Goal: Task Accomplishment & Management: Use online tool/utility

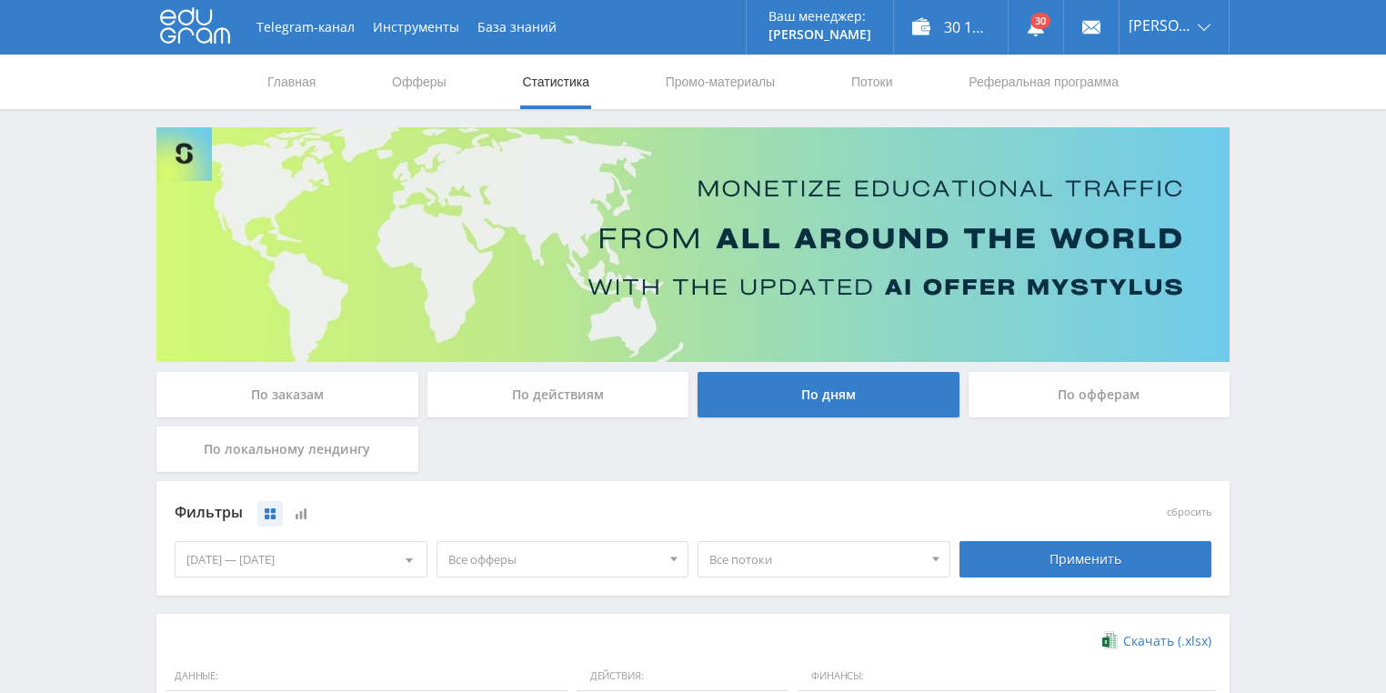
scroll to position [218, 0]
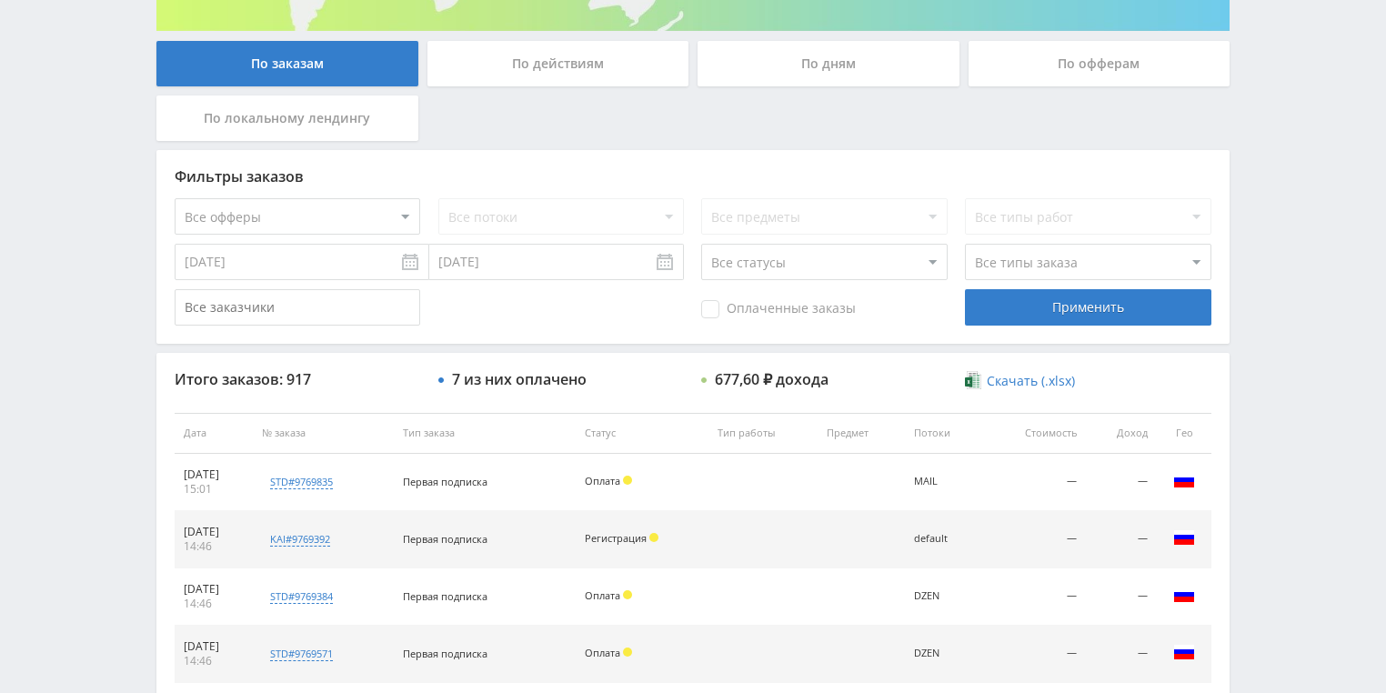
scroll to position [218, 0]
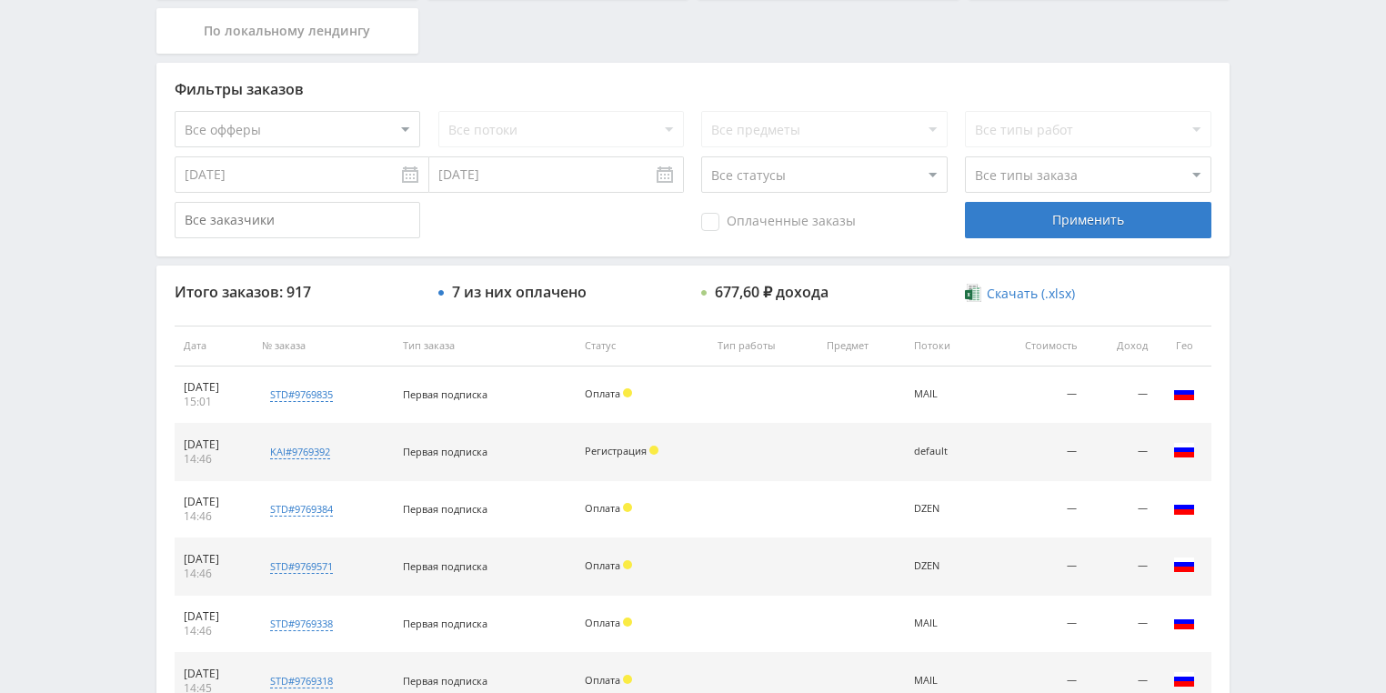
scroll to position [437, 0]
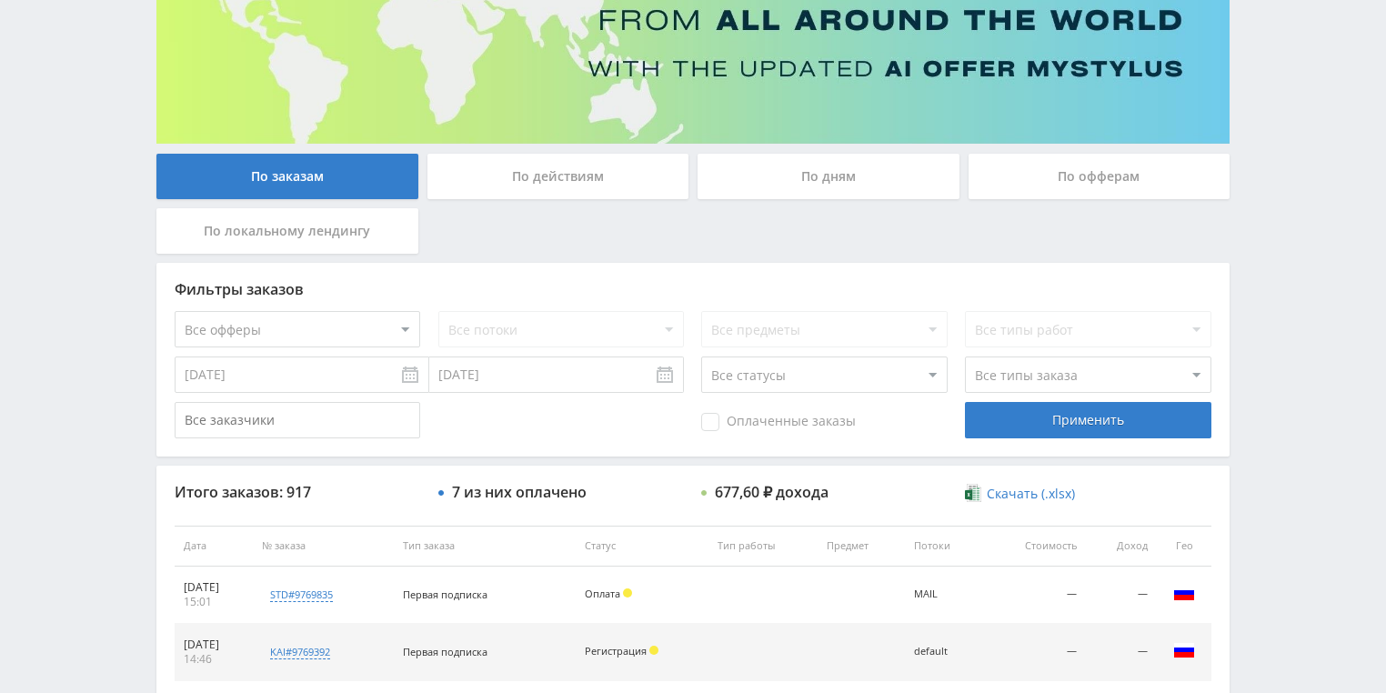
click at [536, 191] on div "По действиям" at bounding box center [558, 176] width 262 height 45
click at [0, 0] on input "По действиям" at bounding box center [0, 0] width 0 height 0
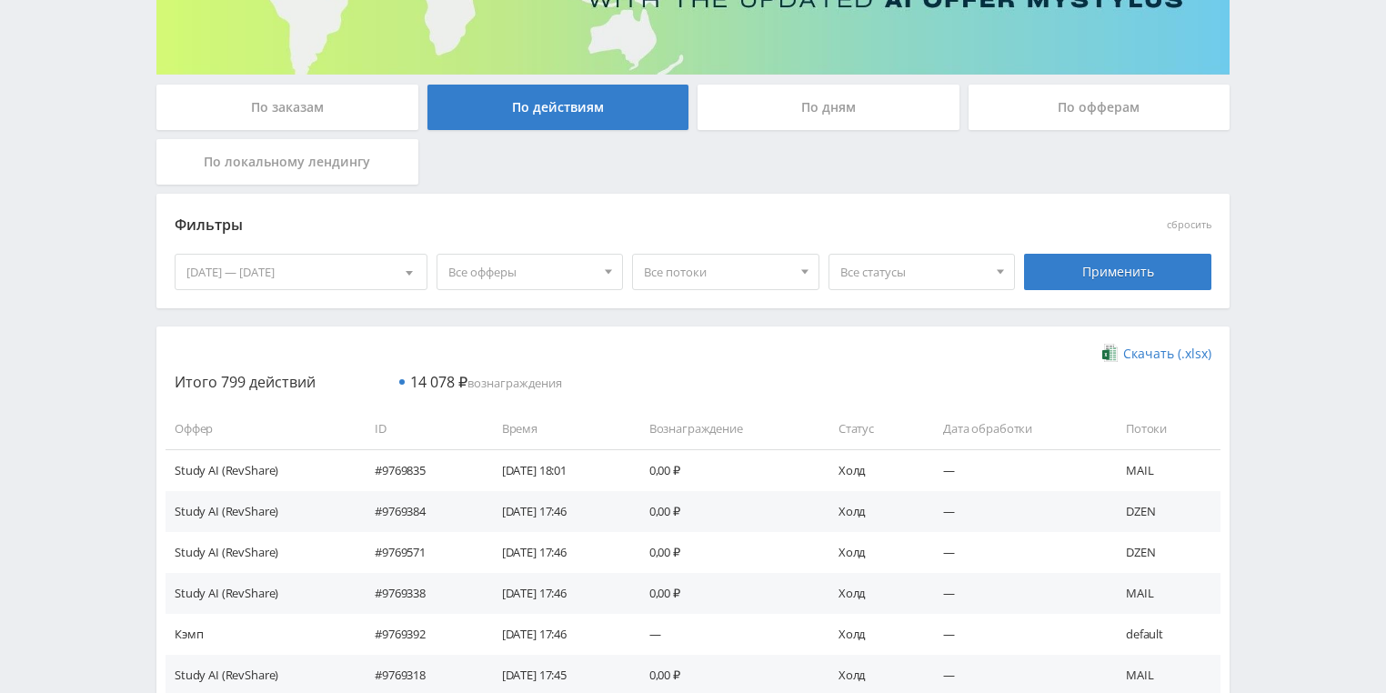
scroll to position [291, 0]
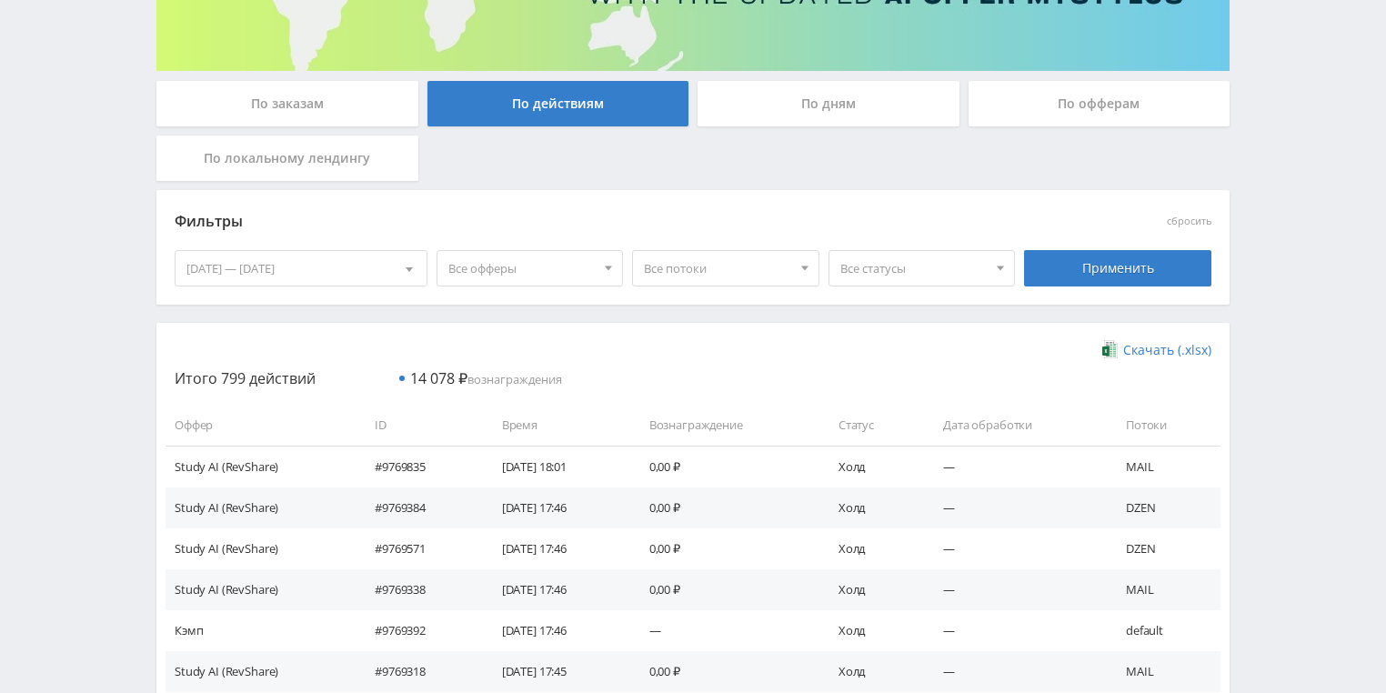
click at [915, 278] on span "Все статусы" at bounding box center [913, 268] width 147 height 35
click at [714, 284] on span "Все потоки" at bounding box center [717, 268] width 147 height 35
click at [668, 408] on button "MAIL" at bounding box center [726, 403] width 186 height 25
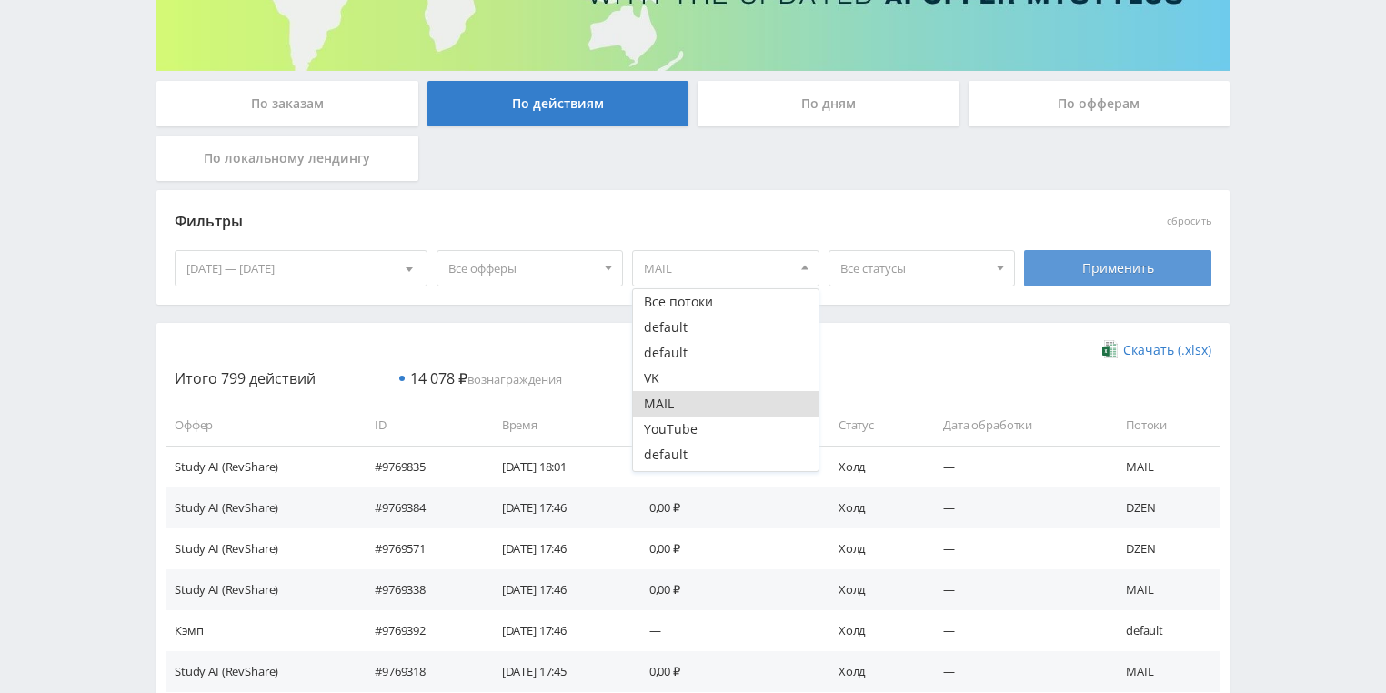
click at [1074, 269] on div "Применить" at bounding box center [1117, 268] width 187 height 36
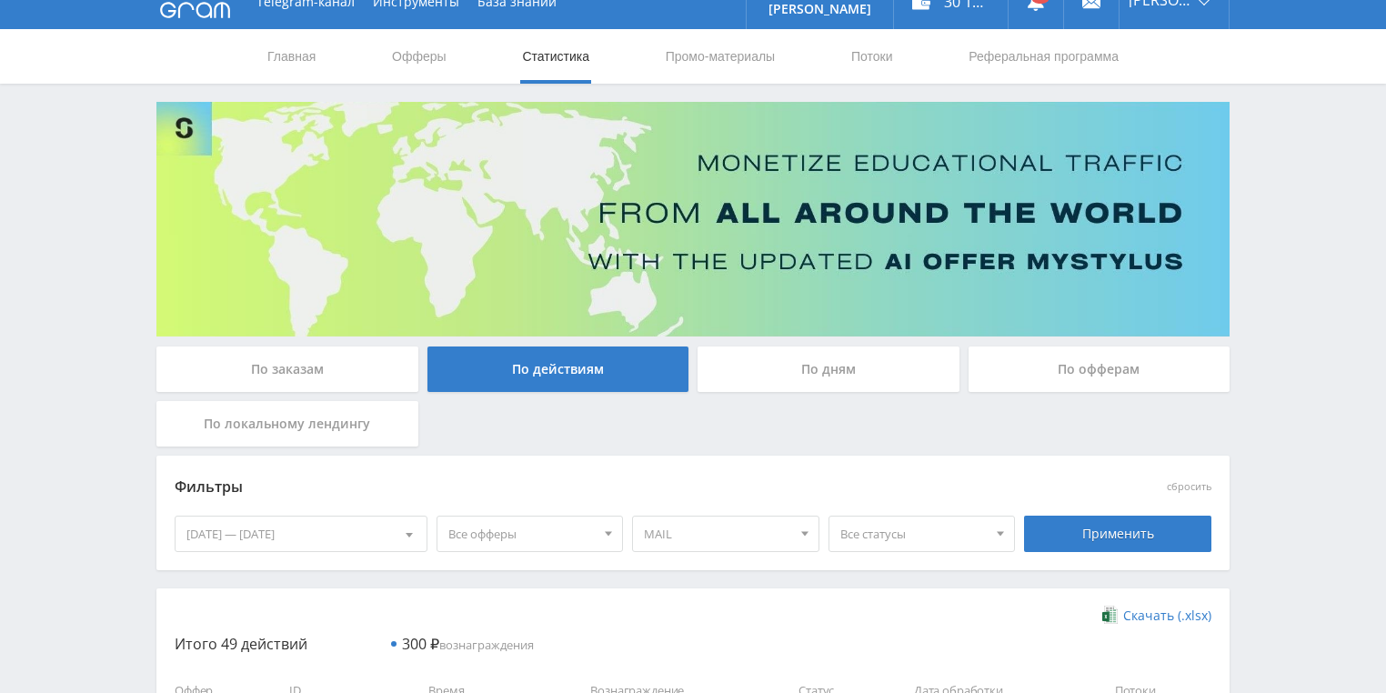
scroll to position [18, 0]
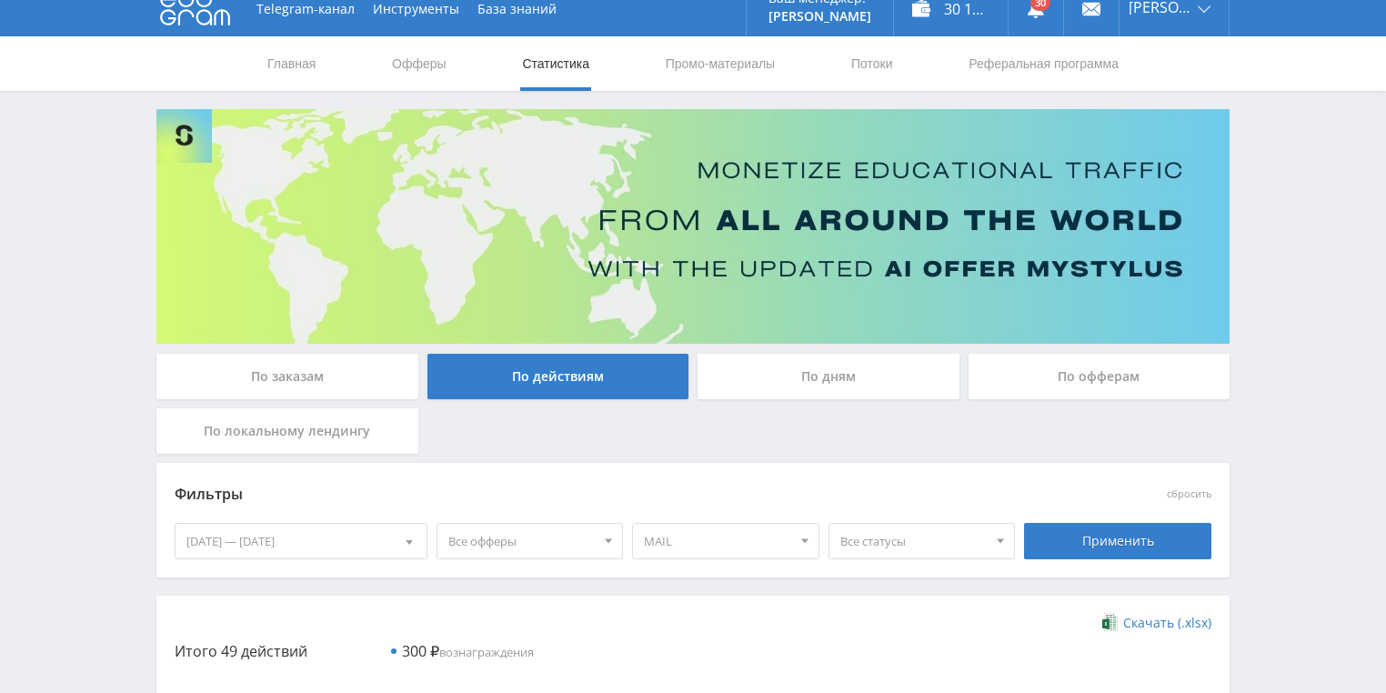
click at [405, 531] on div at bounding box center [409, 541] width 35 height 35
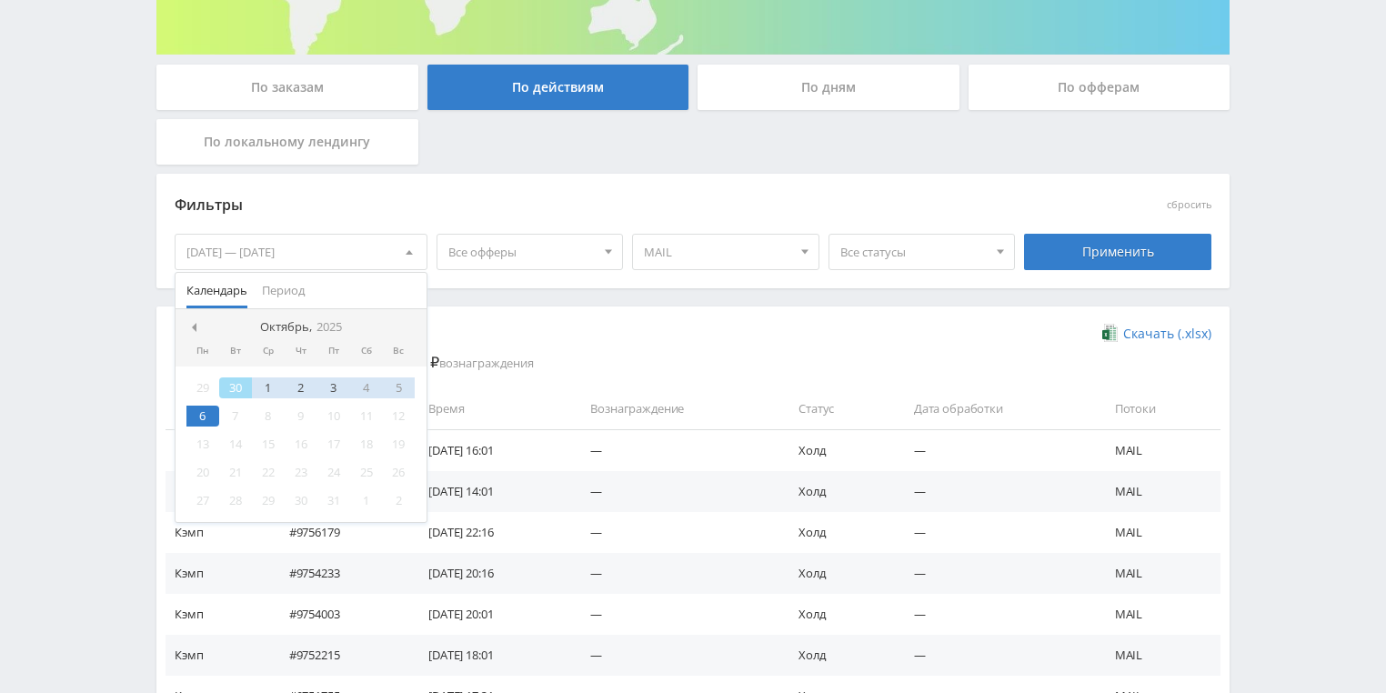
scroll to position [309, 0]
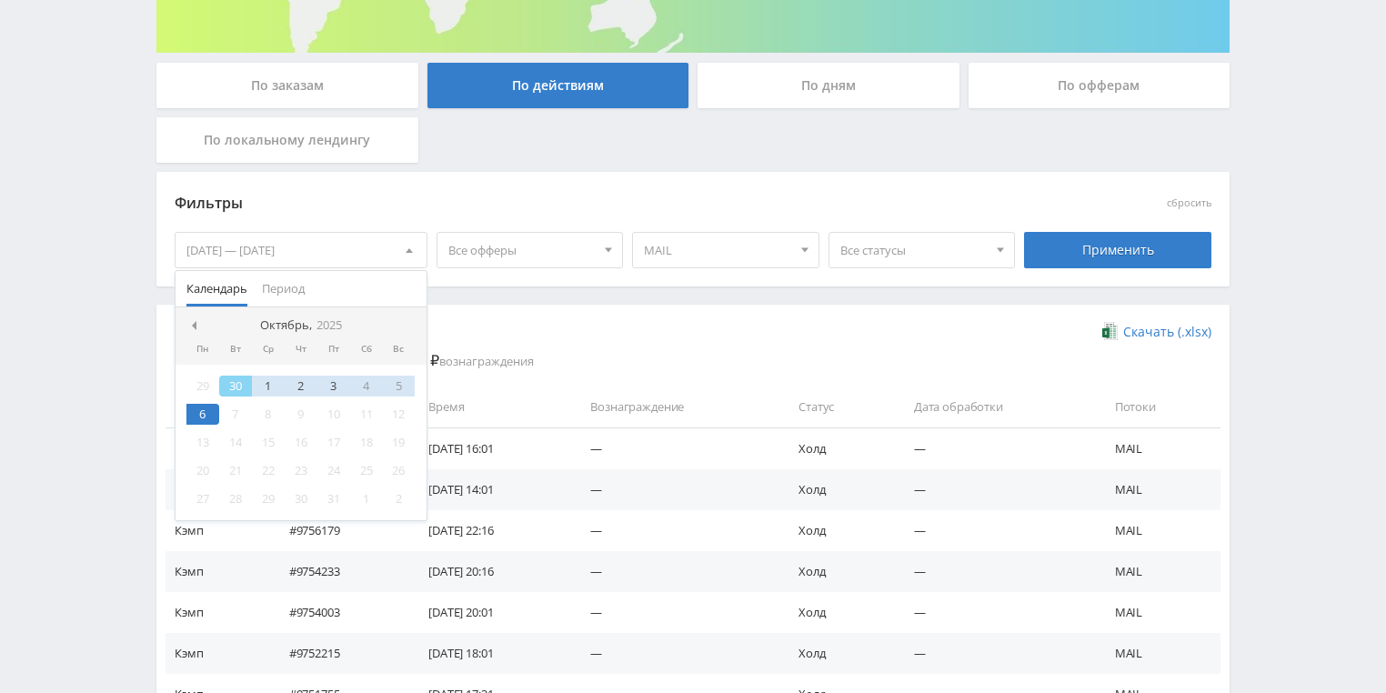
click at [236, 390] on div "30" at bounding box center [235, 386] width 33 height 21
click at [208, 414] on div "6" at bounding box center [202, 414] width 33 height 21
click at [227, 388] on div "30" at bounding box center [235, 386] width 33 height 21
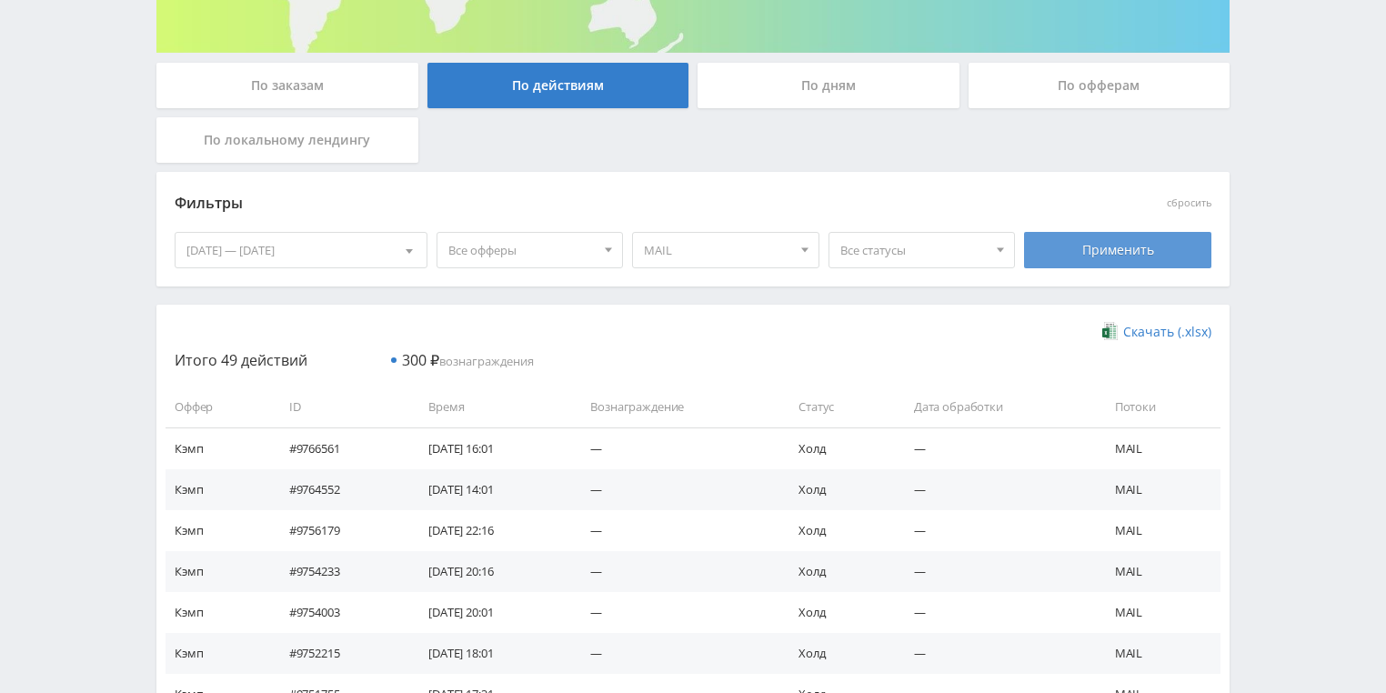
click at [1106, 236] on div "Применить" at bounding box center [1117, 250] width 187 height 36
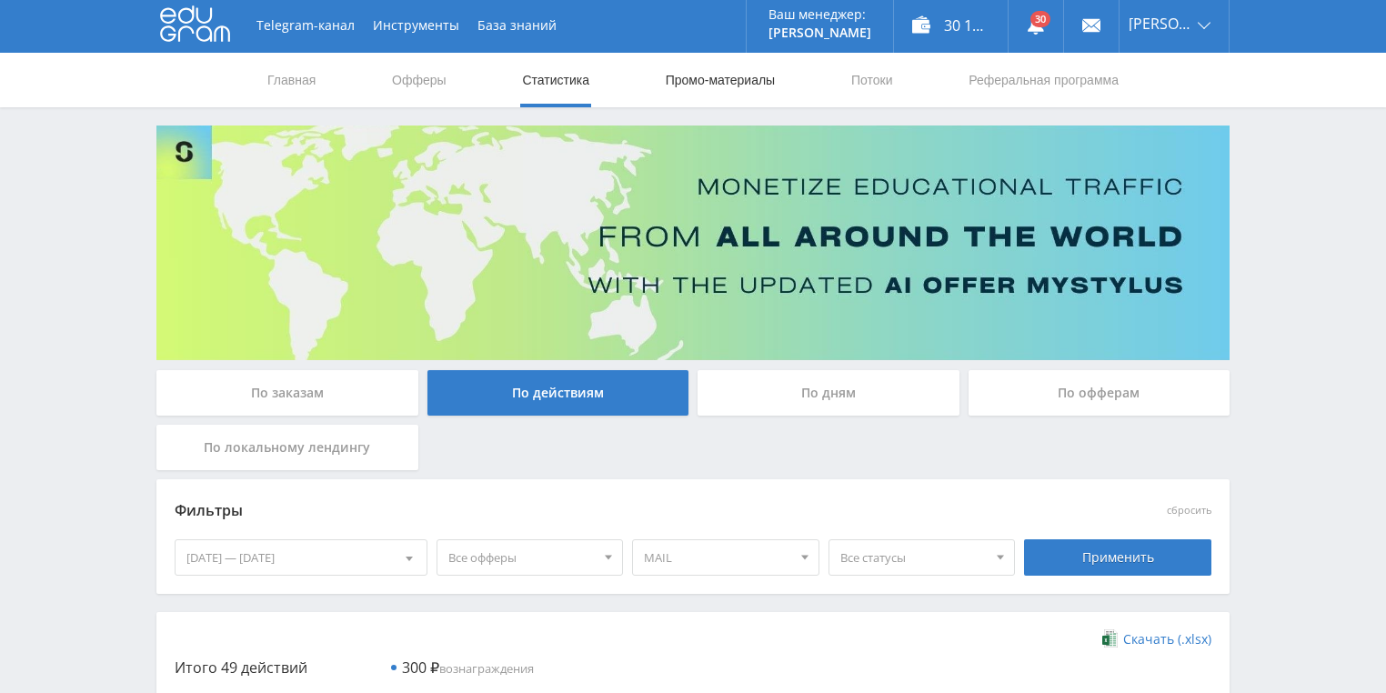
scroll to position [0, 0]
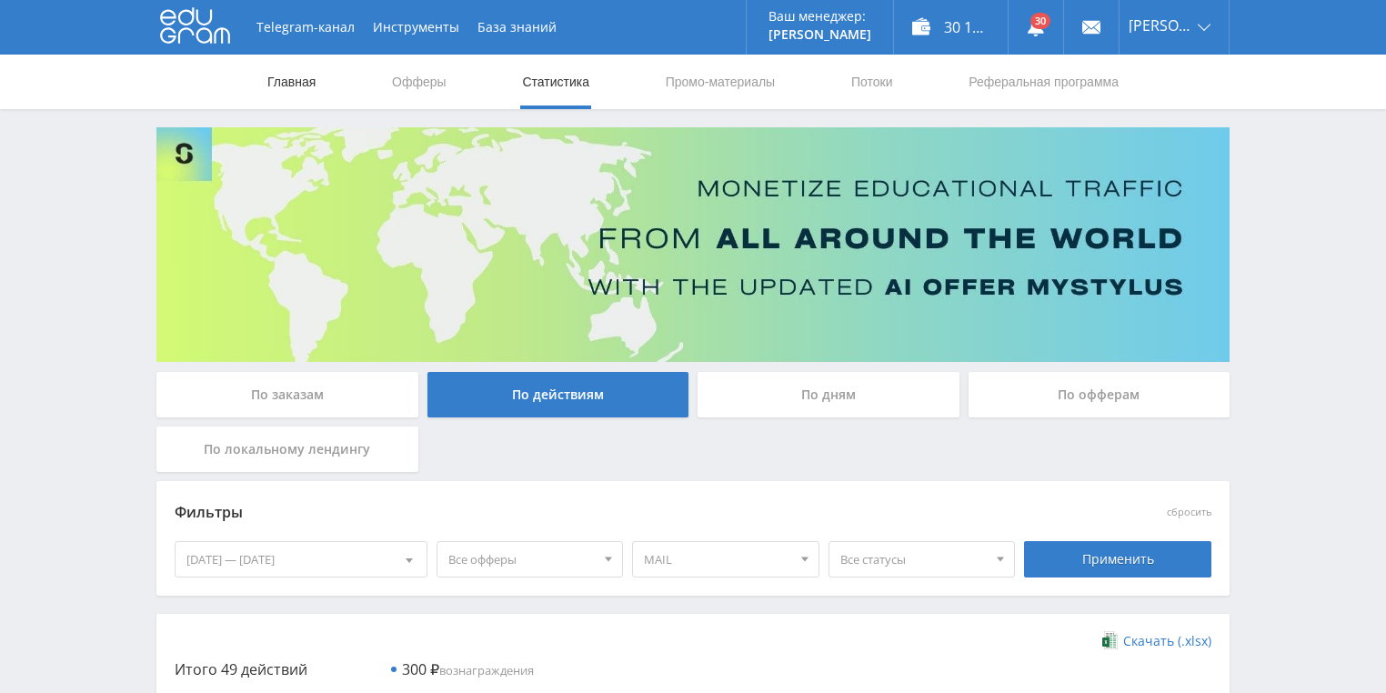
click at [305, 79] on link "Главная" at bounding box center [292, 82] width 52 height 55
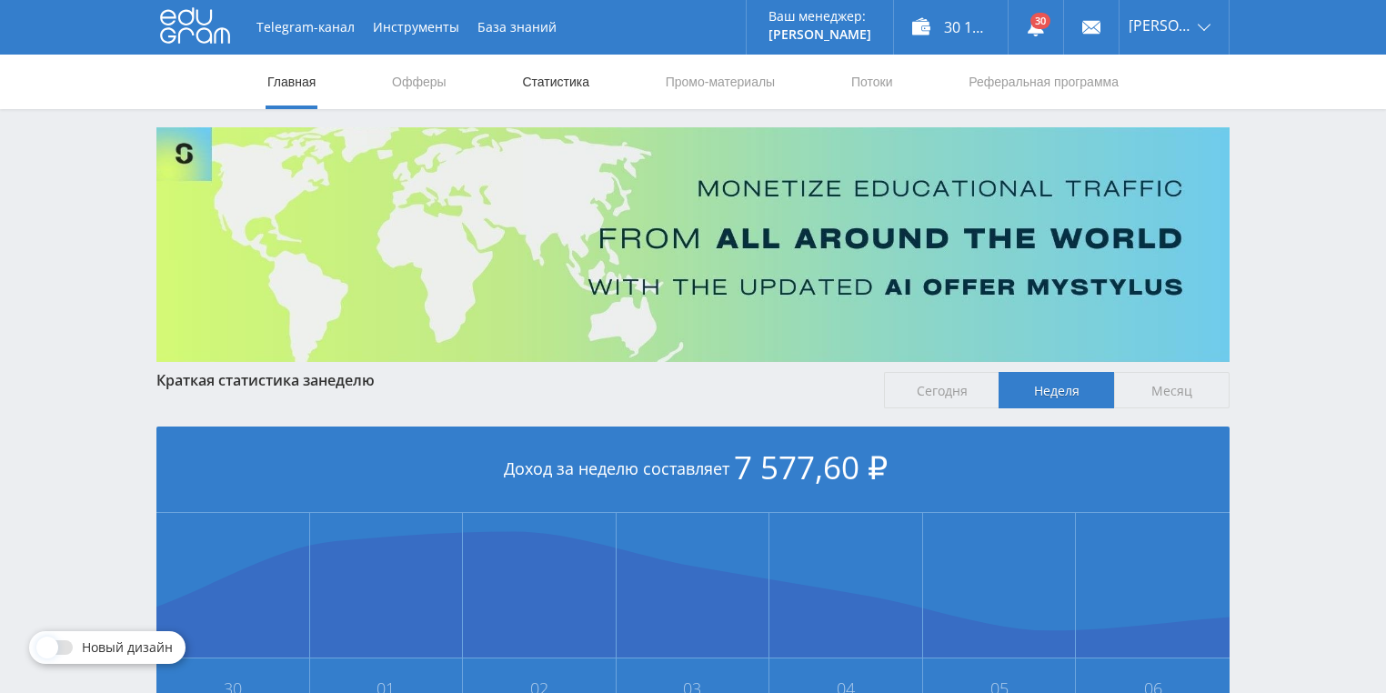
click at [535, 81] on link "Статистика" at bounding box center [555, 82] width 71 height 55
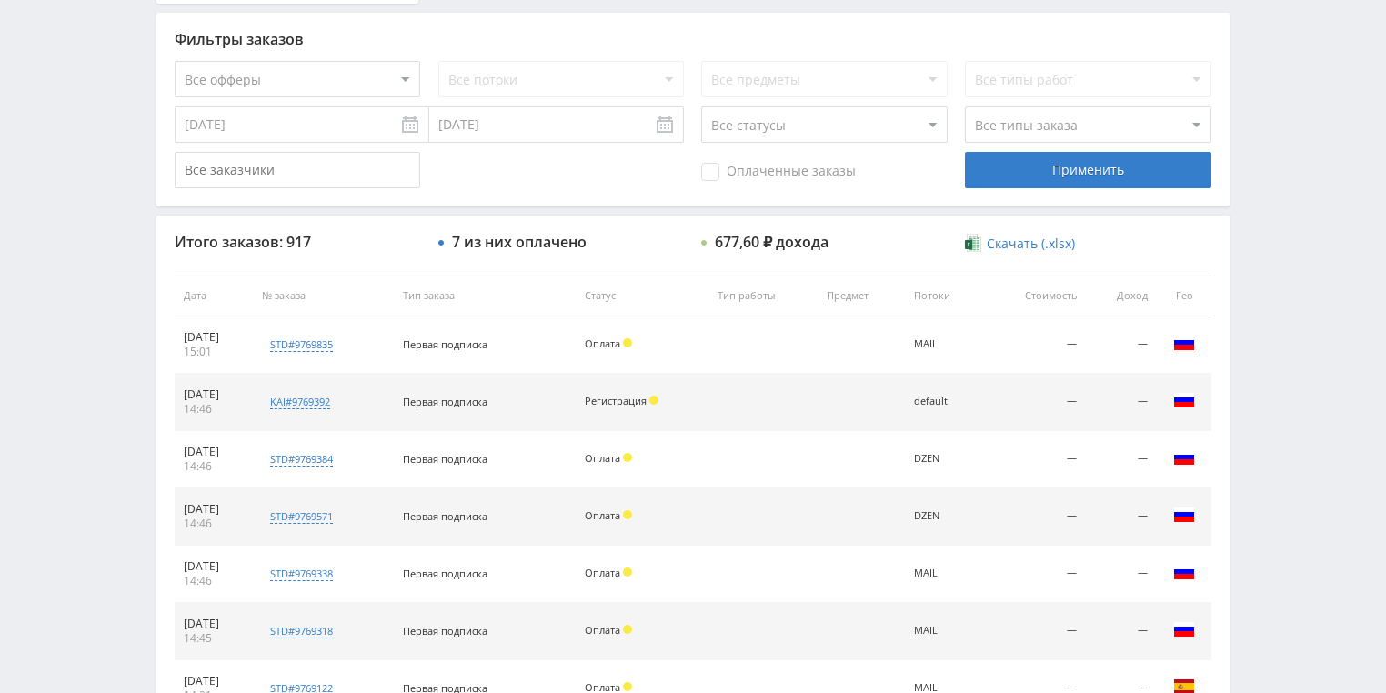
scroll to position [582, 0]
